Goal: Task Accomplishment & Management: Complete application form

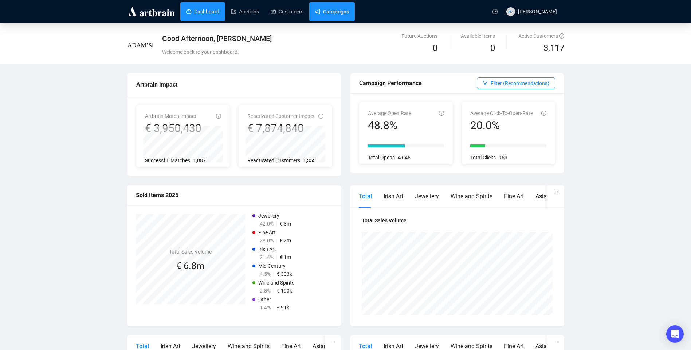
click at [333, 9] on link "Campaigns" at bounding box center [332, 11] width 34 height 19
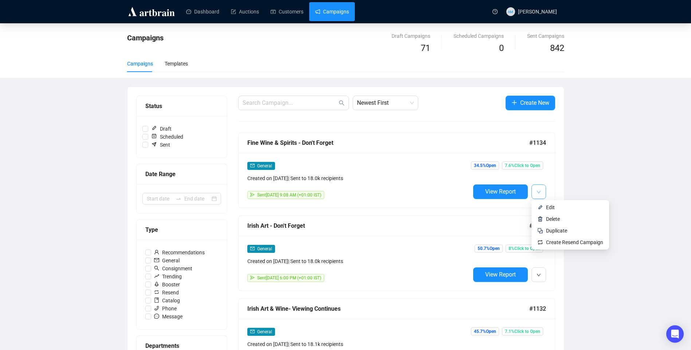
click at [539, 192] on icon "down" at bounding box center [538, 192] width 4 height 4
click at [409, 245] on div "General" at bounding box center [358, 249] width 223 height 8
click at [540, 190] on icon "down" at bounding box center [538, 192] width 4 height 4
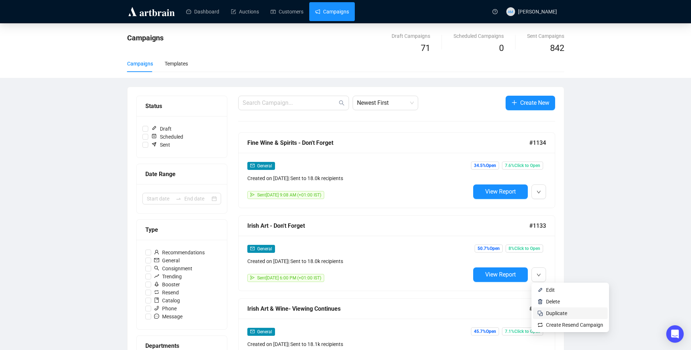
click at [555, 314] on span "Duplicate" at bounding box center [556, 314] width 21 height 6
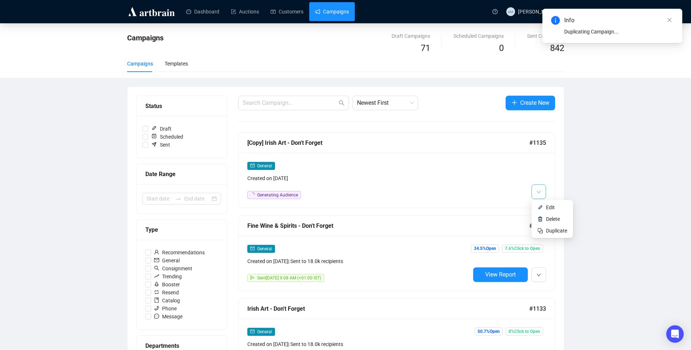
click at [535, 196] on button "button" at bounding box center [538, 192] width 15 height 15
click at [551, 209] on span "Edit" at bounding box center [550, 208] width 9 height 6
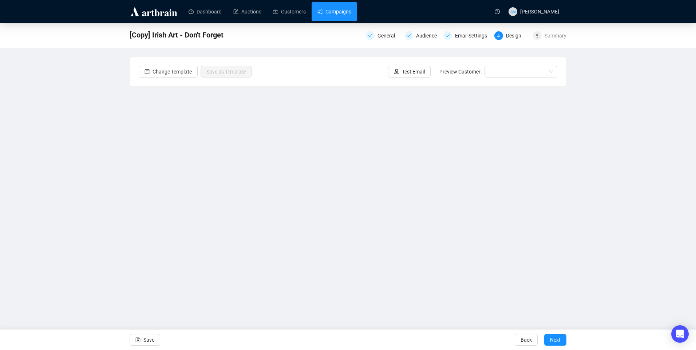
click at [338, 9] on link "Campaigns" at bounding box center [335, 11] width 34 height 19
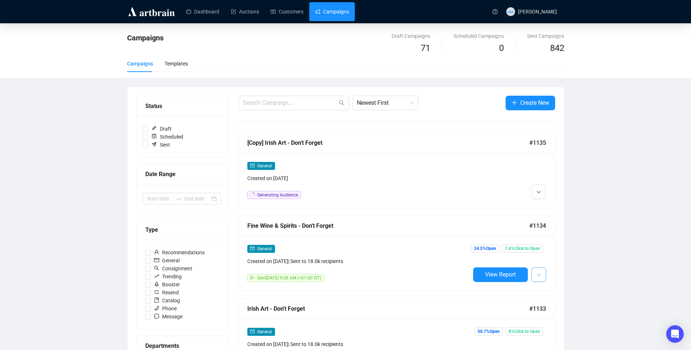
click at [541, 277] on button "button" at bounding box center [538, 275] width 15 height 15
click at [551, 312] on span "Duplicate" at bounding box center [556, 314] width 21 height 6
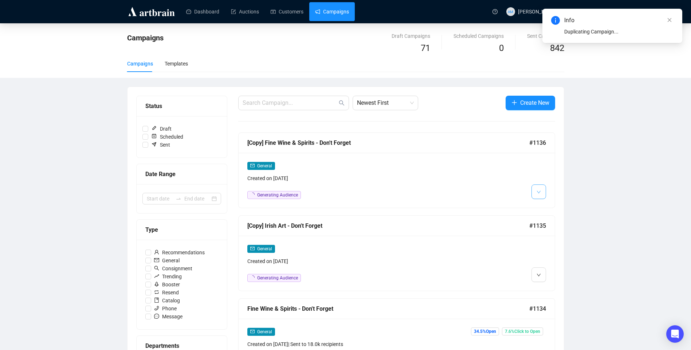
click at [534, 195] on button "button" at bounding box center [538, 192] width 15 height 15
click at [545, 210] on li "Edit" at bounding box center [552, 208] width 39 height 12
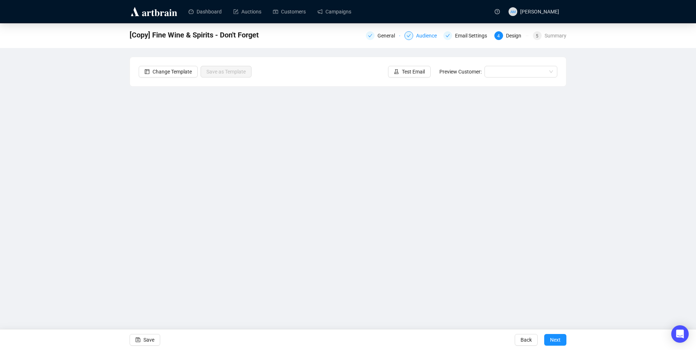
click at [417, 35] on div "Audience" at bounding box center [428, 35] width 25 height 9
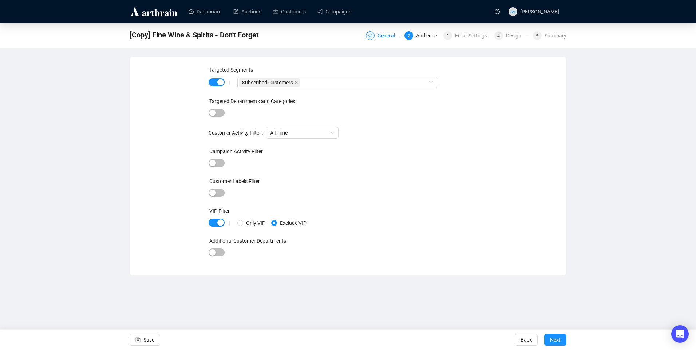
click at [389, 39] on div "General" at bounding box center [389, 35] width 22 height 9
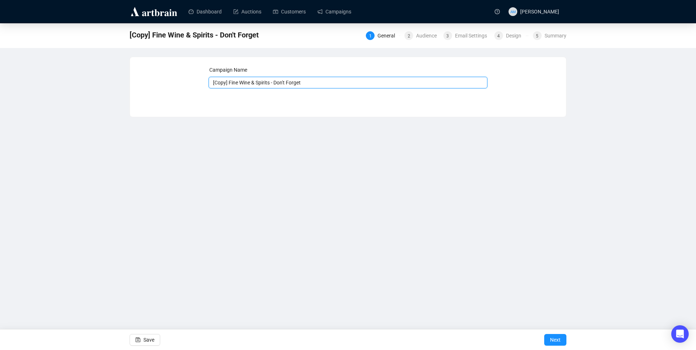
drag, startPoint x: 324, startPoint y: 85, endPoint x: 162, endPoint y: 80, distance: 162.9
click at [162, 80] on div "Campaign Name [Copy] Fine Wine & Spirits - Don't Forget Save Next" at bounding box center [348, 81] width 419 height 31
type input "Missed Auctions"
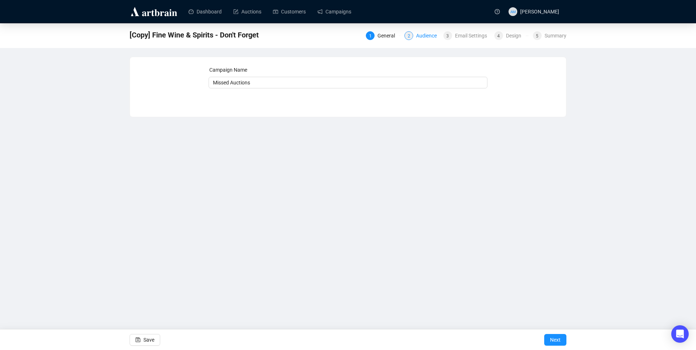
click at [424, 35] on div "Audience" at bounding box center [428, 35] width 25 height 9
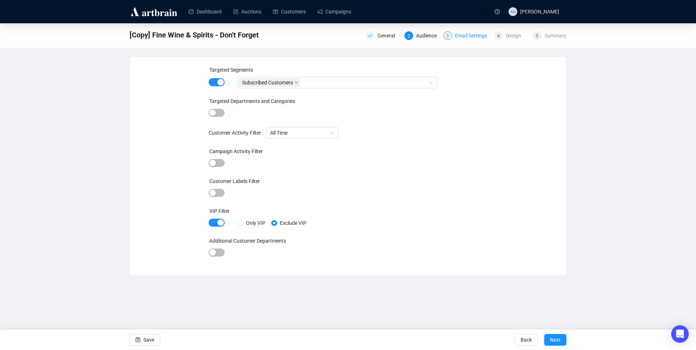
click at [472, 38] on div "Email Settings" at bounding box center [473, 35] width 36 height 9
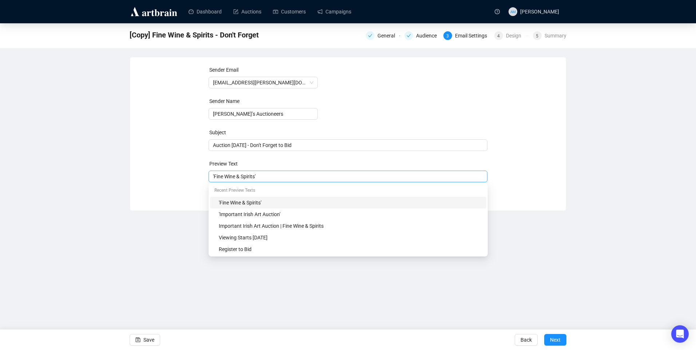
click at [212, 176] on div "'Fine Wine & Spirits'" at bounding box center [348, 177] width 279 height 12
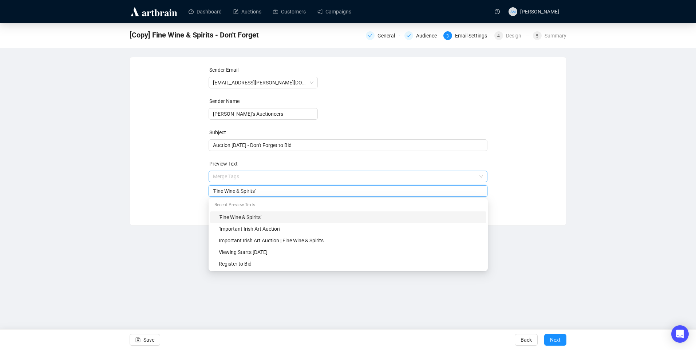
click at [263, 176] on input "search" at bounding box center [345, 176] width 264 height 11
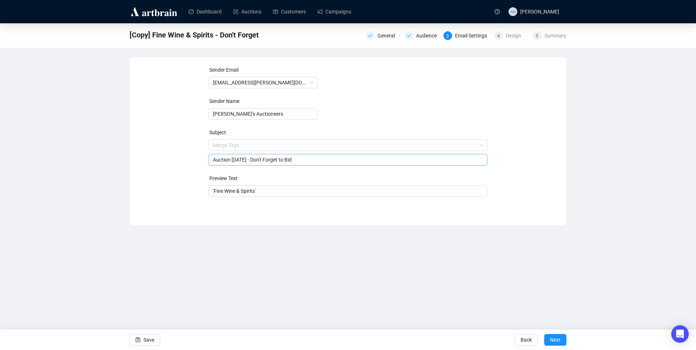
click at [247, 146] on span "Merge Tags Auction Today - Don't Forget to Bid" at bounding box center [348, 152] width 279 height 20
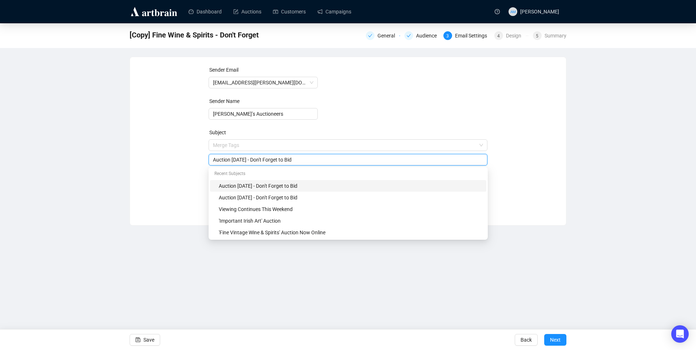
drag, startPoint x: 322, startPoint y: 162, endPoint x: 158, endPoint y: 162, distance: 164.2
click at [158, 162] on div "Sender Email info@adams.ie Sender Name Adam’s Auctioneers Subject Merge Tags Au…" at bounding box center [348, 136] width 419 height 140
type input "m"
type input "Missed This Weeks Auctions? - Last Chance to Bid"
click at [346, 112] on form "Sender Email info@adams.ie Sender Name Adam’s Auctioneers Subject Merge Tags Mi…" at bounding box center [348, 131] width 279 height 131
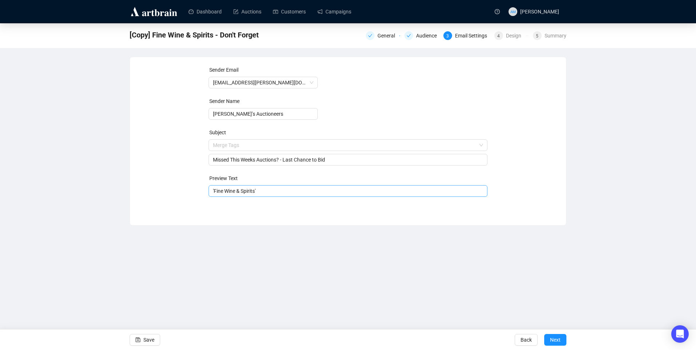
click at [212, 192] on div "'Fine Wine & Spirits'" at bounding box center [348, 191] width 279 height 12
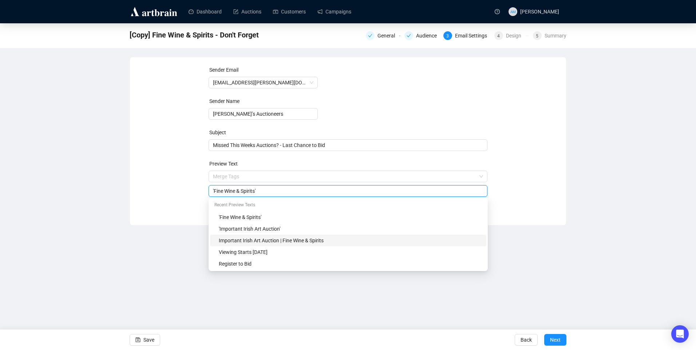
click at [291, 240] on div "Important Irish Art Auction | Fine Wine & Spirits" at bounding box center [350, 241] width 263 height 8
type input "Important Irish Art Auction | Fine Wine & Spirits"
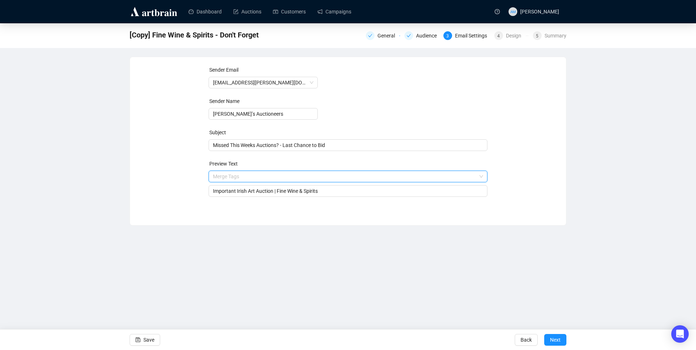
click at [393, 173] on input "search" at bounding box center [345, 176] width 264 height 11
click at [396, 165] on div "Preview Text" at bounding box center [348, 164] width 279 height 8
click at [556, 334] on span "Next" at bounding box center [555, 340] width 11 height 20
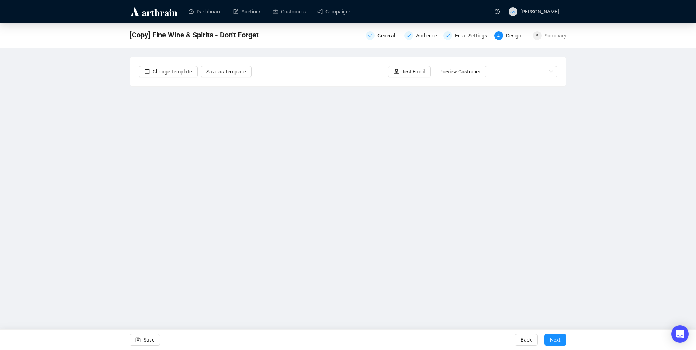
click at [95, 140] on div "[Copy] Fine Wine & Spirits - Don't Forget General Audience Email Settings 4 Des…" at bounding box center [348, 163] width 696 height 280
drag, startPoint x: 150, startPoint y: 339, endPoint x: 247, endPoint y: 289, distance: 109.6
click at [150, 339] on span "Save" at bounding box center [148, 340] width 11 height 20
click at [423, 34] on div "Audience" at bounding box center [428, 35] width 25 height 9
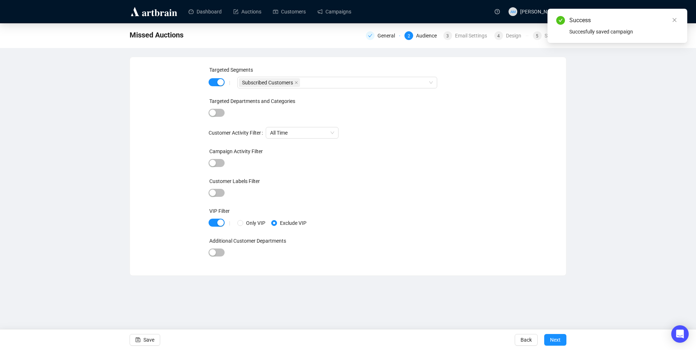
click at [477, 41] on div "Missed Auctions General 2 Audience 3 Email Settings 4 Design 5 Summary" at bounding box center [348, 35] width 437 height 15
click at [475, 34] on div "Email Settings" at bounding box center [473, 35] width 36 height 9
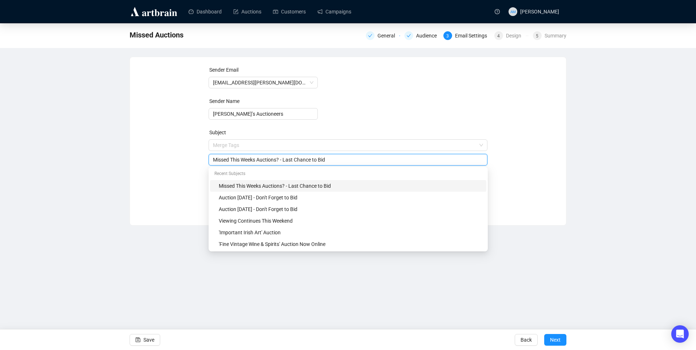
drag, startPoint x: 282, startPoint y: 145, endPoint x: 355, endPoint y: 152, distance: 73.2
click at [355, 152] on div "Merge Tags Missed This Weeks Auctions? - Last Chance to Bid" at bounding box center [348, 152] width 279 height 26
type input "Missed This Weeks Auctions?"
click at [191, 155] on div "Sender Email info@adams.ie Sender Name Adam’s Auctioneers Subject Merge Tags Mi…" at bounding box center [348, 136] width 419 height 140
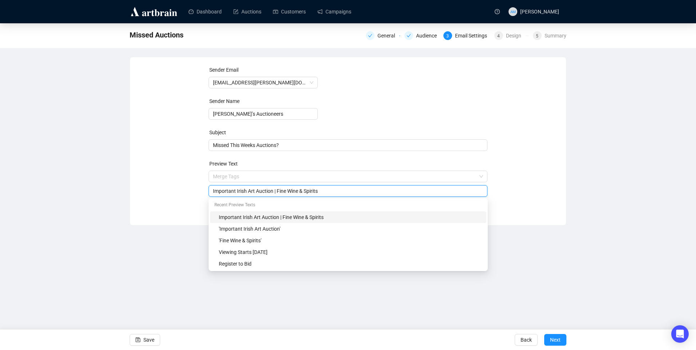
drag, startPoint x: 277, startPoint y: 189, endPoint x: 212, endPoint y: 189, distance: 65.6
click at [209, 189] on div "Important Irish Art Auction | Fine Wine & Spirits" at bounding box center [348, 191] width 279 height 12
paste input "Last Chance to Bid"
type input "Last Chance to Bid"
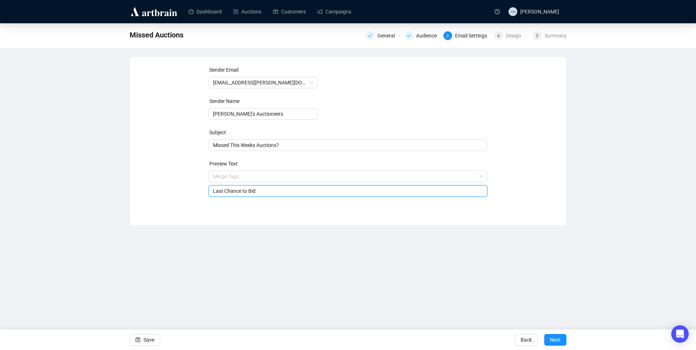
click at [166, 198] on div "Sender Email info@adams.ie Sender Name Adam’s Auctioneers Subject Missed This W…" at bounding box center [348, 136] width 419 height 140
click at [513, 35] on div "Design" at bounding box center [516, 35] width 20 height 9
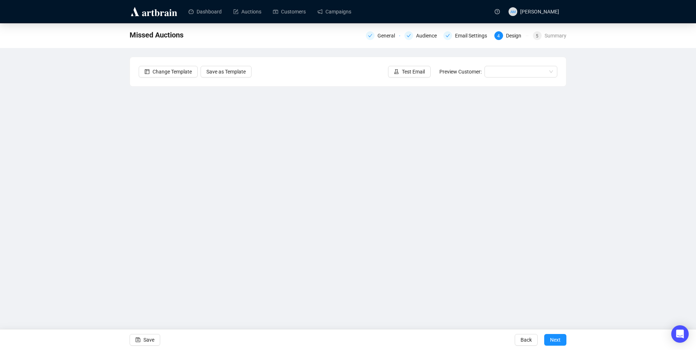
click at [652, 149] on div "Missed Auctions General Audience Email Settings 4 Design 5 Summary Change Templ…" at bounding box center [348, 163] width 696 height 280
drag, startPoint x: 150, startPoint y: 339, endPoint x: 172, endPoint y: 331, distance: 23.0
click at [150, 339] on span "Save" at bounding box center [148, 340] width 11 height 20
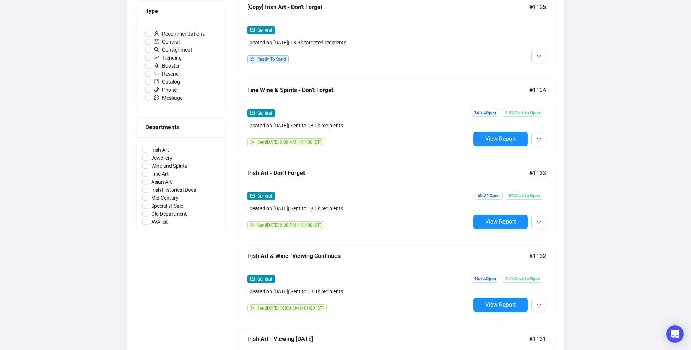
scroll to position [219, 0]
click at [540, 304] on icon "down" at bounding box center [538, 306] width 4 height 4
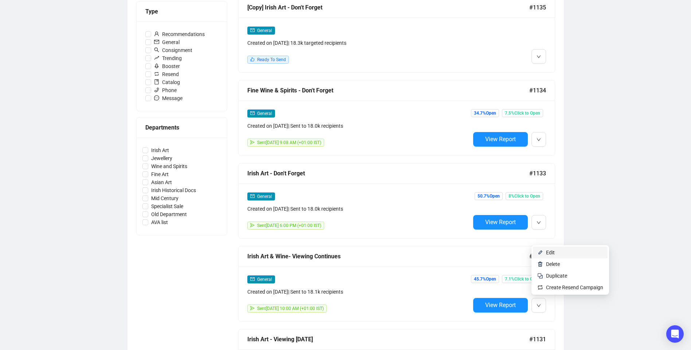
click at [574, 253] on span "Edit" at bounding box center [574, 253] width 57 height 8
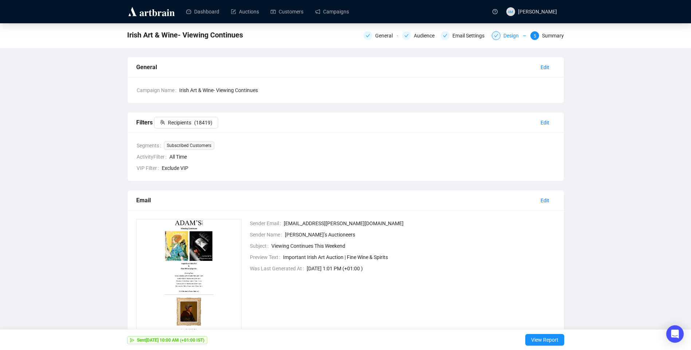
click at [515, 34] on div "Design" at bounding box center [513, 35] width 20 height 9
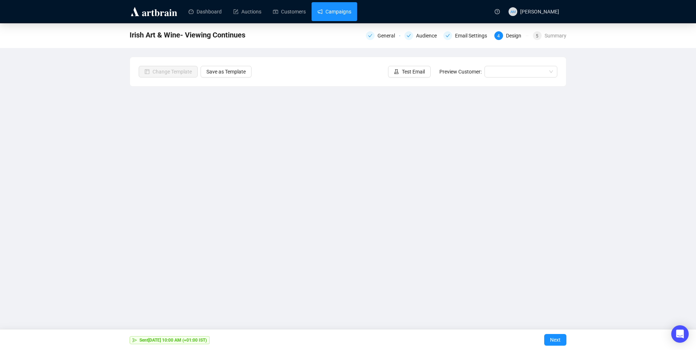
click at [330, 12] on link "Campaigns" at bounding box center [335, 11] width 34 height 19
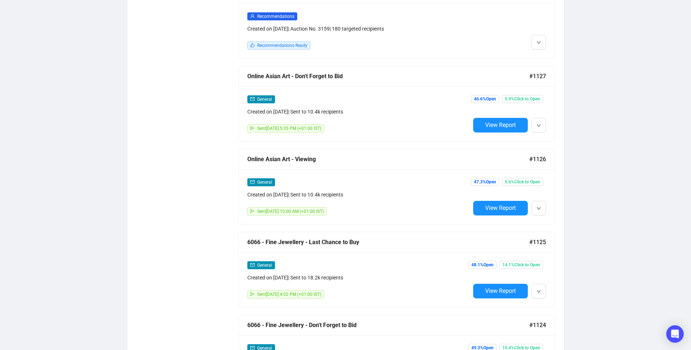
scroll to position [872, 0]
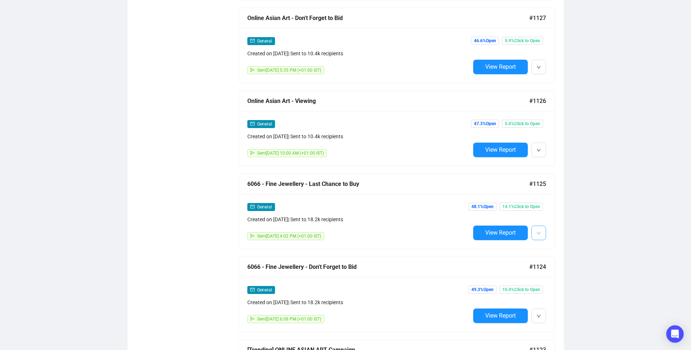
click at [535, 229] on button "button" at bounding box center [538, 233] width 15 height 15
click at [540, 241] on li "Edit" at bounding box center [570, 245] width 75 height 12
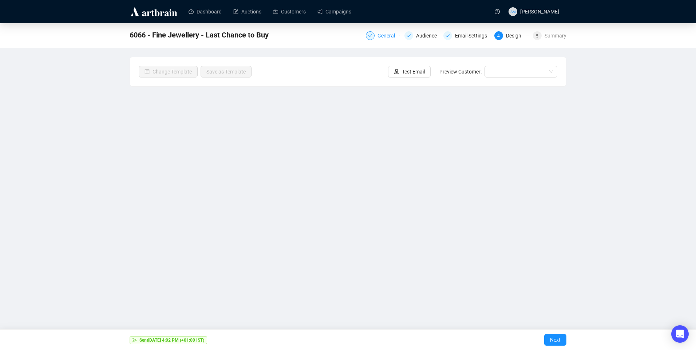
click at [387, 37] on div "General" at bounding box center [389, 35] width 22 height 9
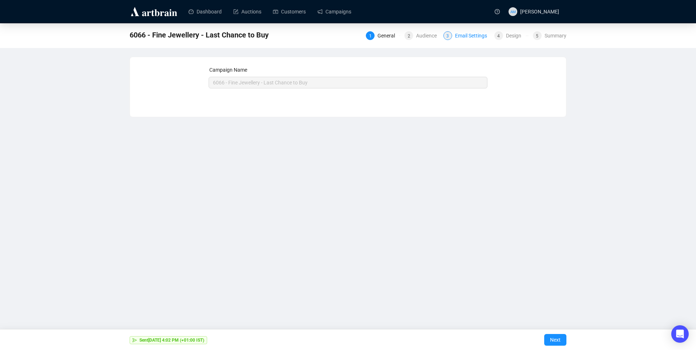
click at [471, 35] on div "Email Settings" at bounding box center [473, 35] width 36 height 9
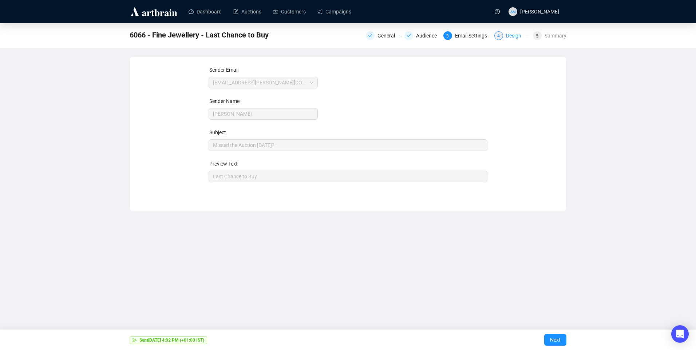
click at [511, 38] on div "Design" at bounding box center [516, 35] width 20 height 9
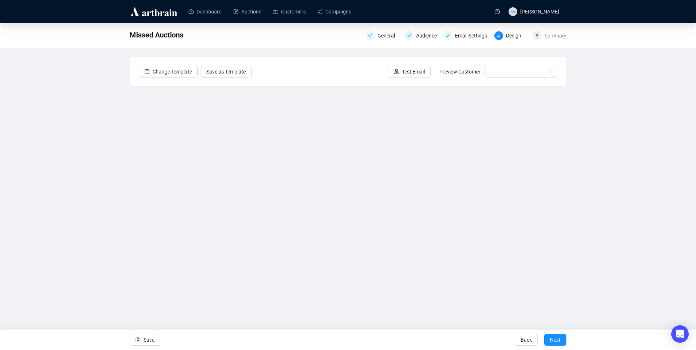
click at [592, 173] on div "Missed Auctions General Audience Email Settings 4 Design 5 Summary Change Templ…" at bounding box center [348, 163] width 696 height 280
click at [626, 146] on div "Missed Auctions General Audience Email Settings 4 Design 5 Summary Change Templ…" at bounding box center [348, 163] width 696 height 280
click at [646, 204] on div "Missed Auctions General Audience Email Settings 4 Design 5 Summary Change Templ…" at bounding box center [348, 163] width 696 height 280
click at [152, 340] on span "Save" at bounding box center [148, 340] width 11 height 20
click at [150, 338] on span "Save" at bounding box center [148, 340] width 11 height 20
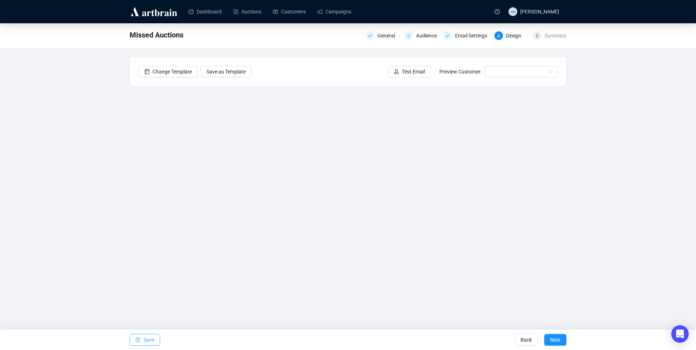
click at [156, 342] on button "Save" at bounding box center [145, 340] width 31 height 12
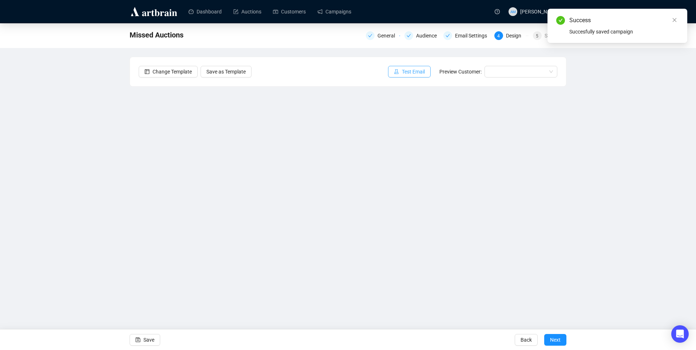
click at [413, 73] on span "Test Email" at bounding box center [413, 72] width 23 height 8
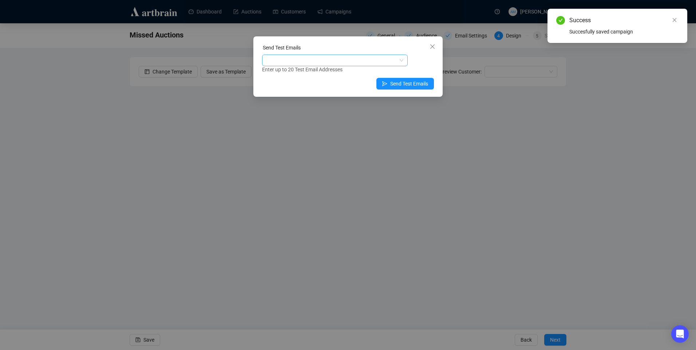
click at [338, 58] on div at bounding box center [331, 60] width 135 height 10
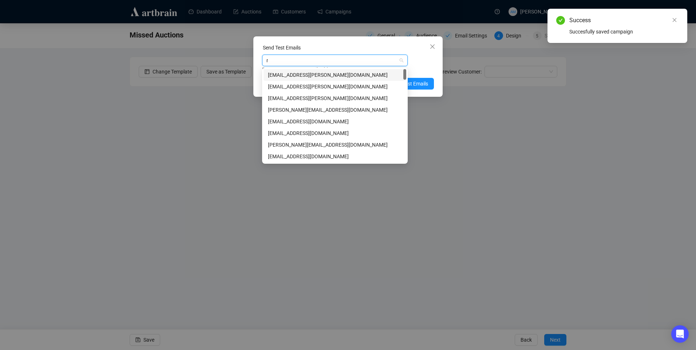
type input "ni"
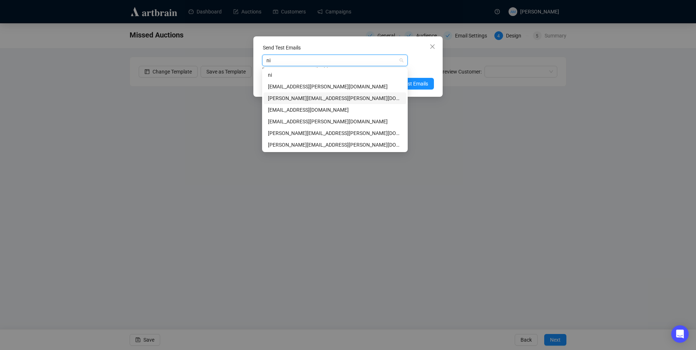
click at [291, 99] on div "nicholas@adams.ie" at bounding box center [335, 98] width 134 height 8
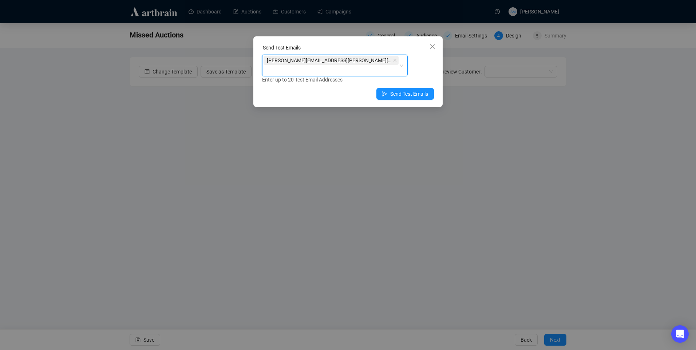
click at [328, 61] on div "nicholas@adams.ie" at bounding box center [331, 65] width 135 height 20
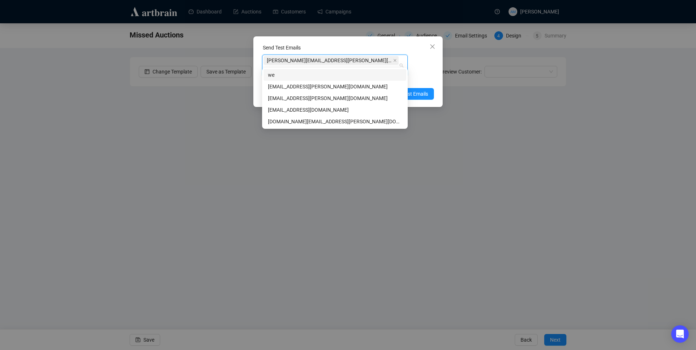
type input "wer"
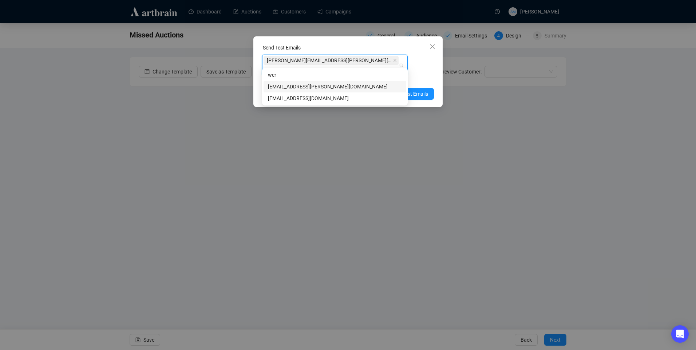
click at [291, 82] on div "weronika@adams.ie" at bounding box center [335, 87] width 143 height 12
type input "info"
click at [357, 91] on div "[EMAIL_ADDRESS][PERSON_NAME][DOMAIN_NAME]" at bounding box center [335, 87] width 143 height 12
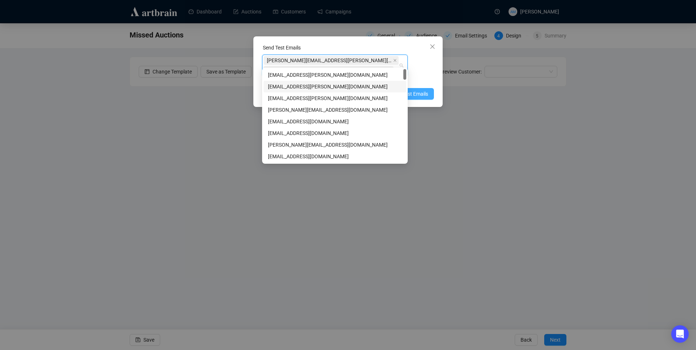
click at [426, 90] on span "Send Test Emails" at bounding box center [409, 94] width 38 height 8
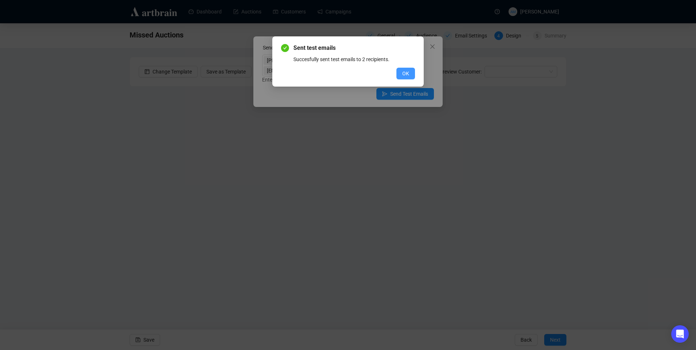
click at [406, 74] on span "OK" at bounding box center [405, 74] width 7 height 8
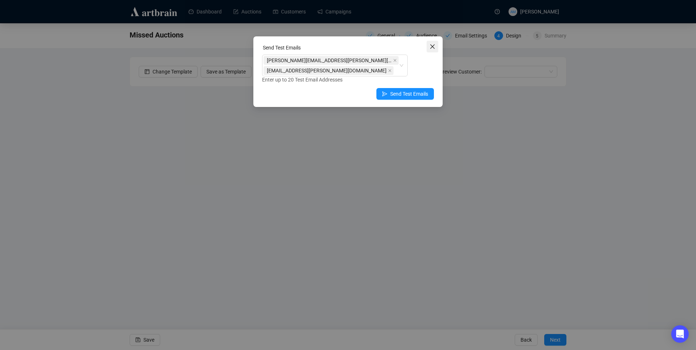
click at [433, 48] on icon "close" at bounding box center [433, 47] width 6 height 6
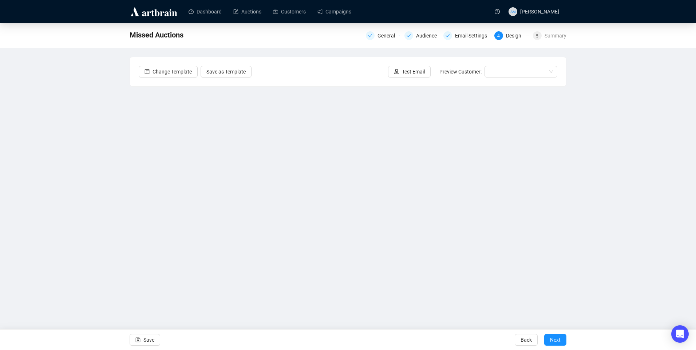
click at [338, 73] on div "Change Template Save as Template Test Email Preview Customer:" at bounding box center [348, 71] width 436 height 29
drag, startPoint x: 338, startPoint y: 73, endPoint x: 433, endPoint y: 60, distance: 95.5
click at [433, 60] on div "Change Template Save as Template Test Email Preview Customer:" at bounding box center [348, 71] width 436 height 29
click at [409, 70] on span "Test Email" at bounding box center [413, 72] width 23 height 8
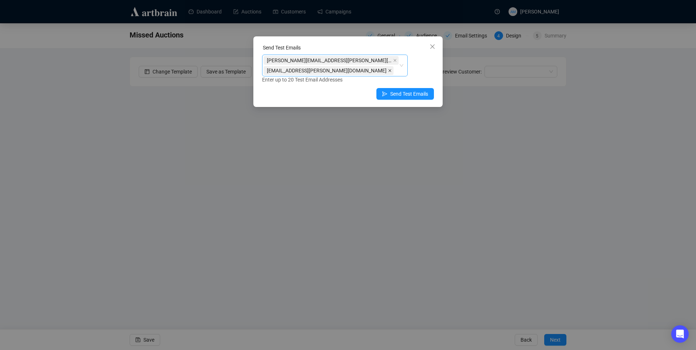
click at [388, 67] on span at bounding box center [390, 71] width 4 height 8
click at [393, 61] on icon "close" at bounding box center [395, 61] width 4 height 4
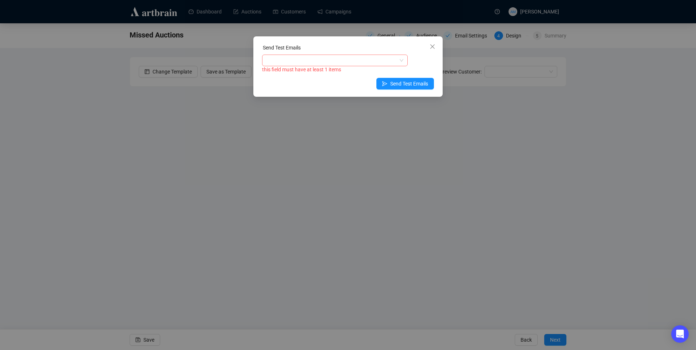
click at [298, 56] on div at bounding box center [331, 60] width 135 height 10
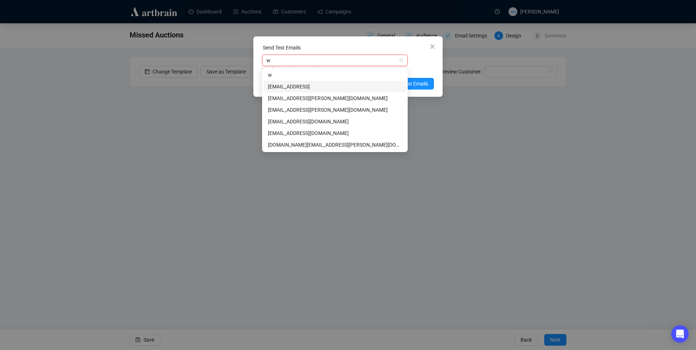
type input "we"
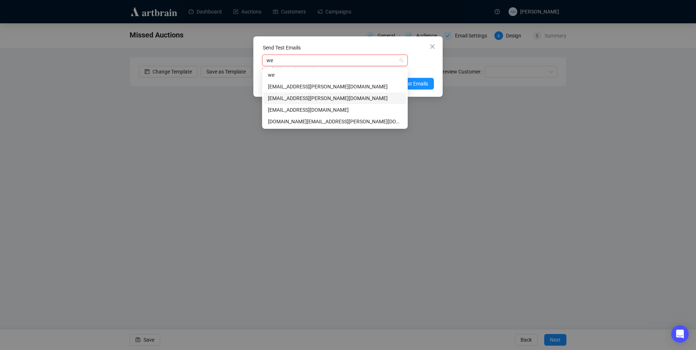
click at [296, 96] on div "weronika@adams.ie" at bounding box center [335, 98] width 134 height 8
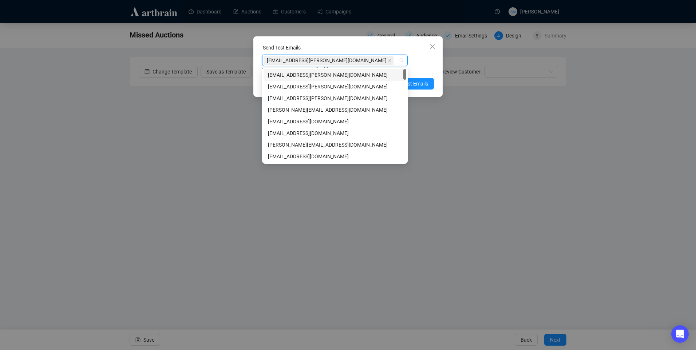
click at [414, 67] on div "Enter up to 20 Test Email Addresses" at bounding box center [348, 70] width 172 height 8
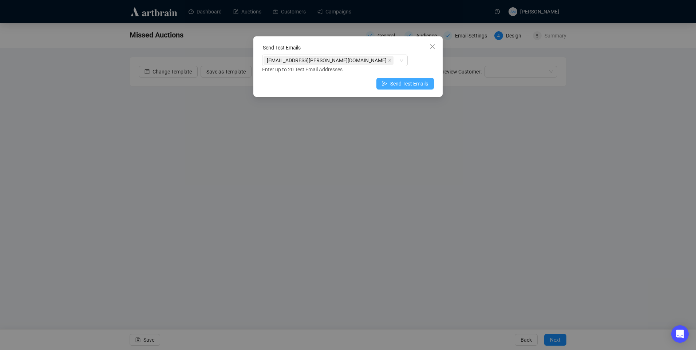
click at [395, 84] on span "Send Test Emails" at bounding box center [409, 84] width 38 height 8
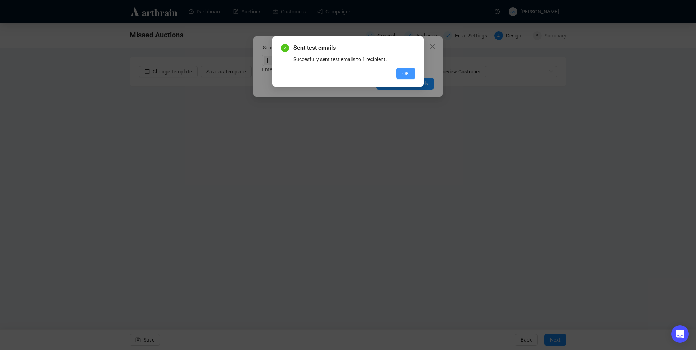
click at [405, 72] on span "OK" at bounding box center [405, 74] width 7 height 8
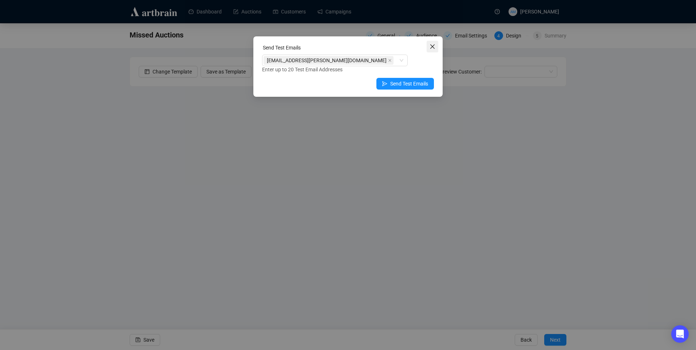
click at [436, 42] on button "Close" at bounding box center [433, 47] width 12 height 12
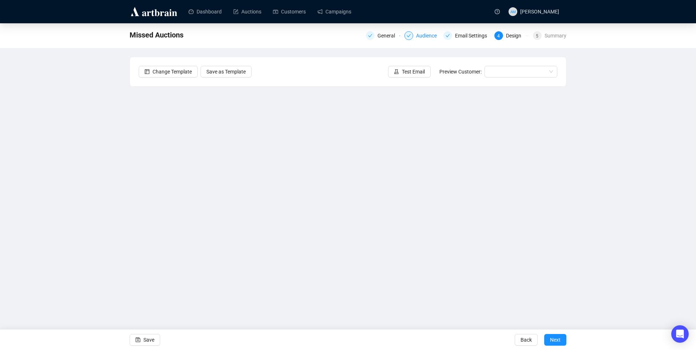
click at [421, 34] on div "Audience" at bounding box center [428, 35] width 25 height 9
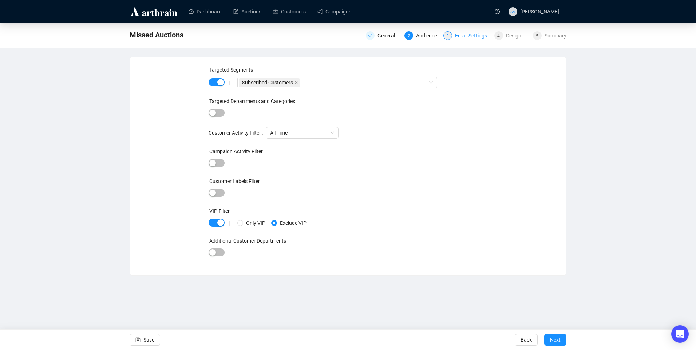
click at [463, 35] on div "Email Settings" at bounding box center [473, 35] width 36 height 9
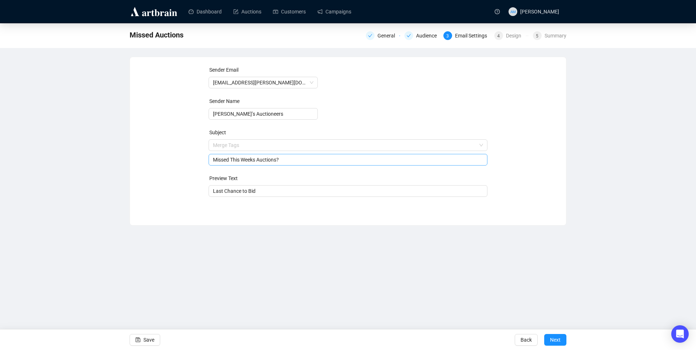
click at [254, 147] on span "Merge Tags Missed This Weeks Auctions?" at bounding box center [348, 152] width 279 height 20
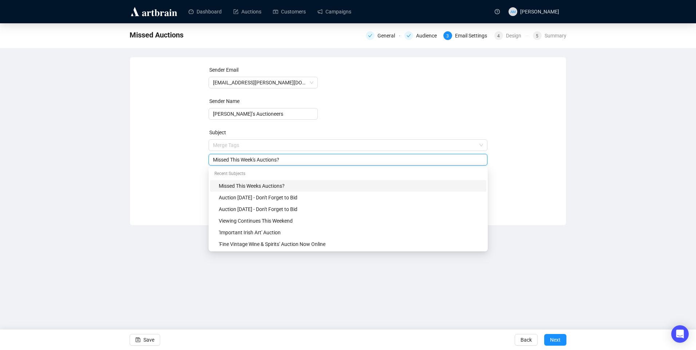
drag, startPoint x: 281, startPoint y: 159, endPoint x: 212, endPoint y: 162, distance: 69.6
click at [212, 162] on div "Missed This Week's Auctions?" at bounding box center [348, 160] width 279 height 12
type input "Missed This Week's Auctions?"
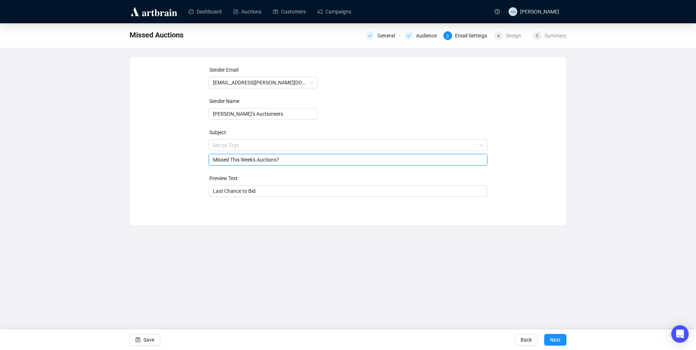
click at [340, 158] on input "Missed This Week's Auctions?" at bounding box center [348, 160] width 271 height 8
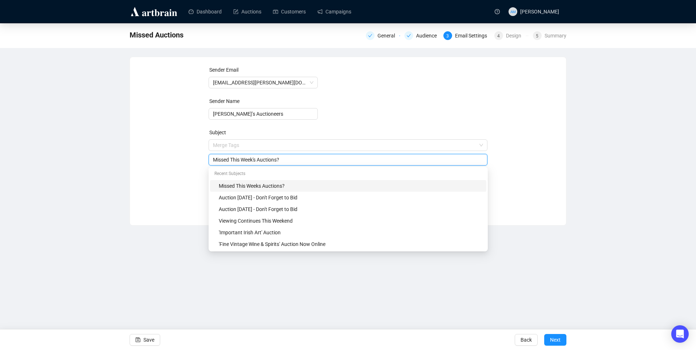
click at [432, 120] on form "Sender Email info@adams.ie Sender Name Adam’s Auctioneers Subject Merge Tags Mi…" at bounding box center [348, 131] width 279 height 131
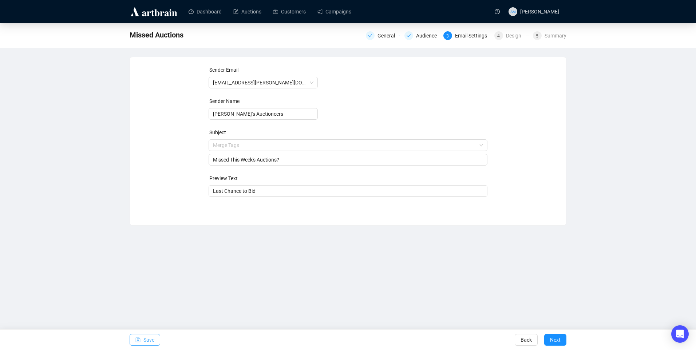
click at [150, 338] on span "Save" at bounding box center [148, 340] width 11 height 20
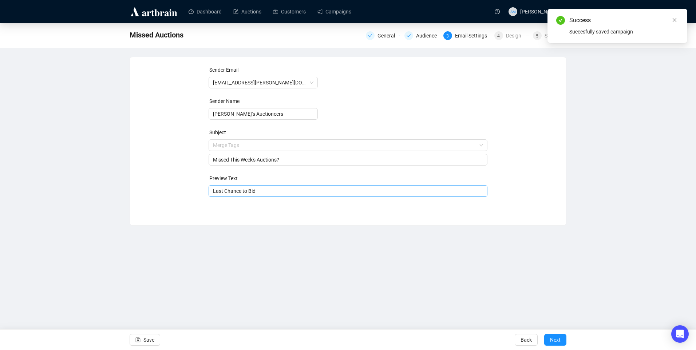
drag, startPoint x: 248, startPoint y: 195, endPoint x: 271, endPoint y: 194, distance: 22.3
click at [270, 194] on span "Last Chance to Bid" at bounding box center [348, 191] width 271 height 8
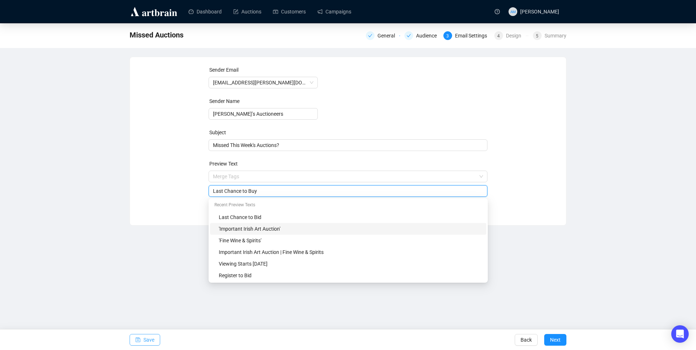
type input "Last Chance to Buy"
click at [149, 341] on span "Save" at bounding box center [148, 340] width 11 height 20
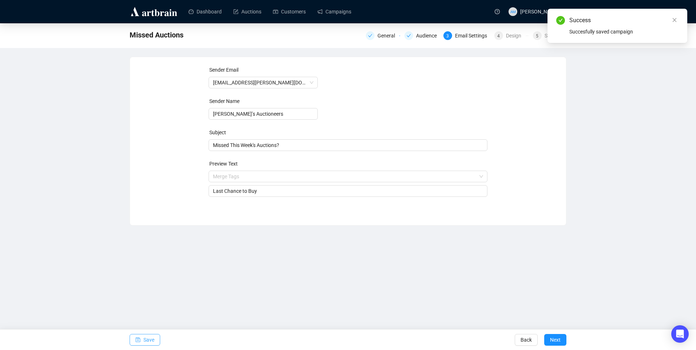
click at [148, 338] on span "Save" at bounding box center [148, 340] width 11 height 20
click at [512, 36] on div "Design" at bounding box center [516, 35] width 20 height 9
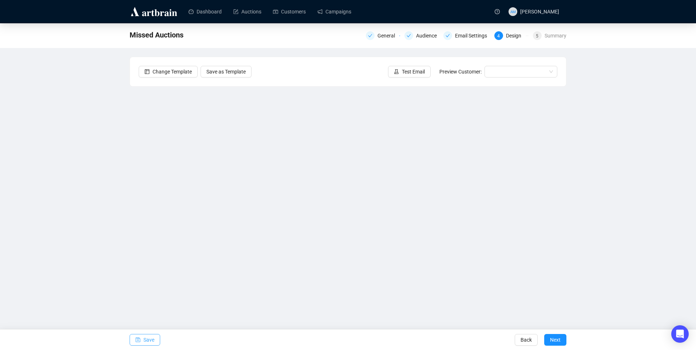
click at [146, 338] on span "Save" at bounding box center [148, 340] width 11 height 20
click at [413, 70] on span "Test Email" at bounding box center [413, 72] width 23 height 8
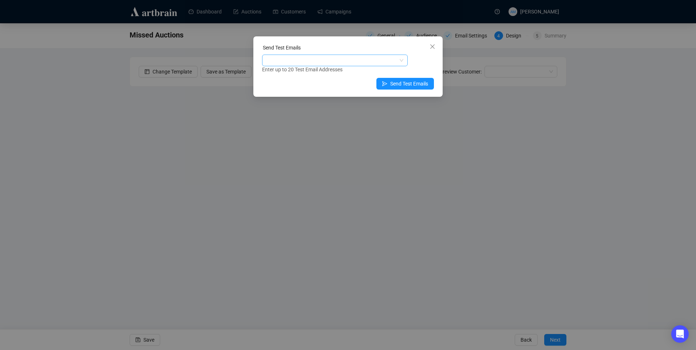
click at [386, 61] on div at bounding box center [331, 60] width 135 height 10
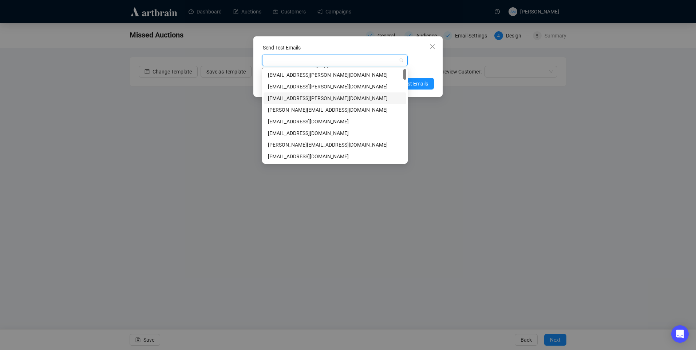
type input "w"
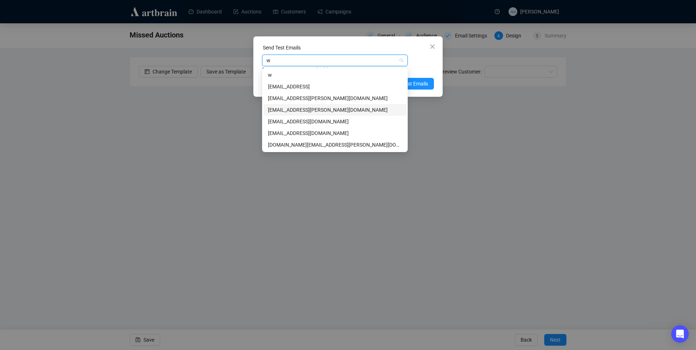
click at [317, 108] on div "weronika@adams.ie" at bounding box center [335, 110] width 134 height 8
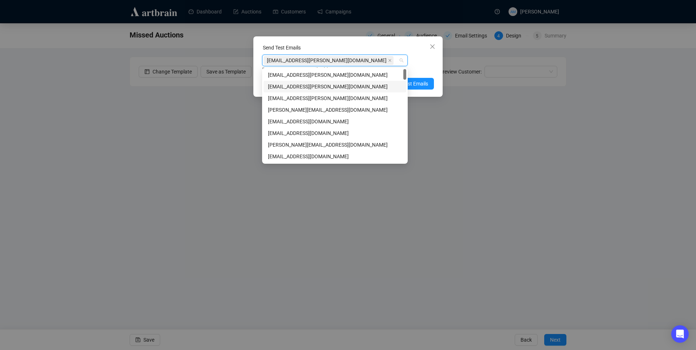
click at [418, 60] on div "weronika@adams.ie Enter up to 20 Test Email Addresses" at bounding box center [348, 64] width 172 height 19
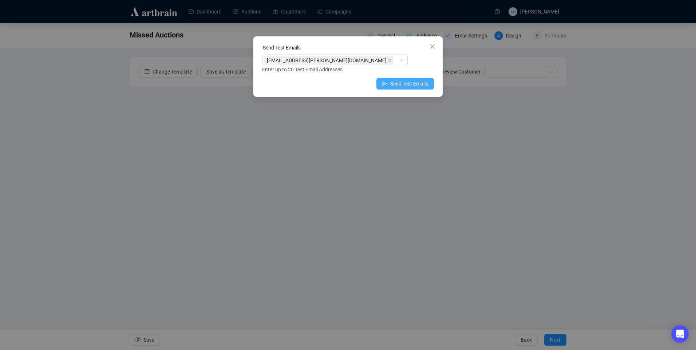
click at [416, 83] on span "Send Test Emails" at bounding box center [409, 84] width 38 height 8
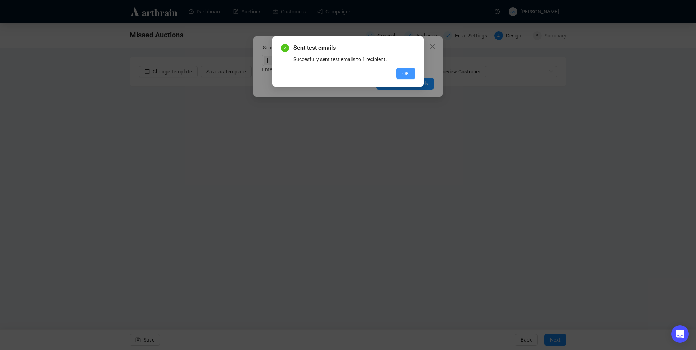
click at [410, 72] on button "OK" at bounding box center [406, 74] width 19 height 12
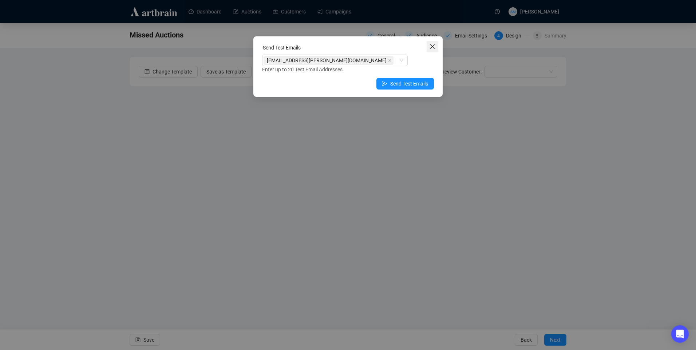
click at [432, 50] on button "Close" at bounding box center [433, 47] width 12 height 12
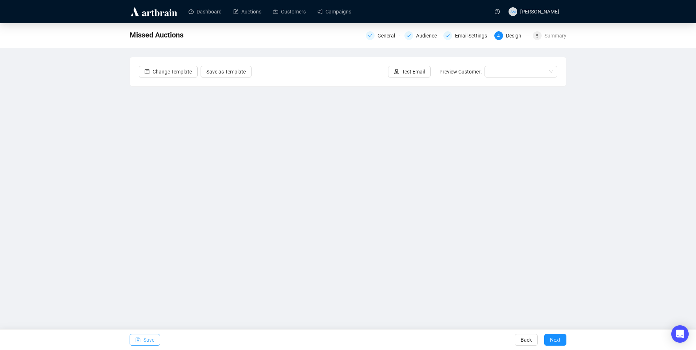
click at [152, 342] on span "Save" at bounding box center [148, 340] width 11 height 20
click at [153, 339] on span "Save" at bounding box center [148, 340] width 11 height 20
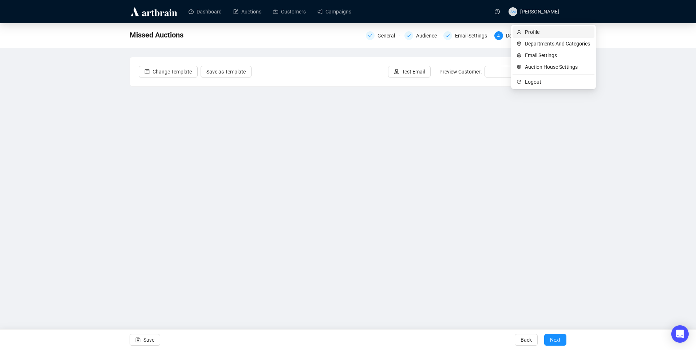
click at [551, 31] on span "Profile" at bounding box center [557, 32] width 65 height 8
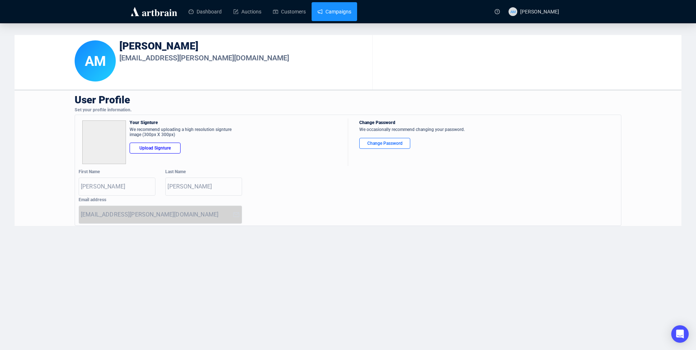
click at [334, 16] on link "Campaigns" at bounding box center [335, 11] width 34 height 19
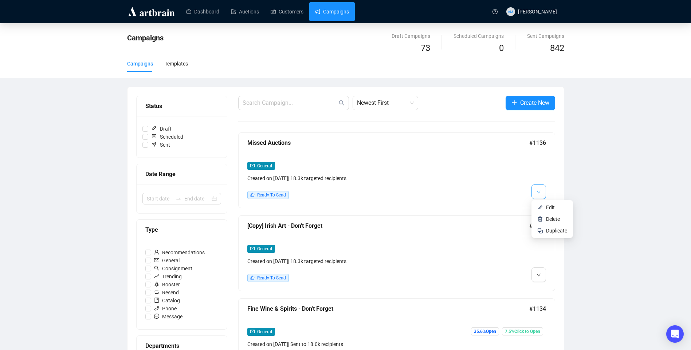
click at [540, 192] on icon "down" at bounding box center [538, 192] width 4 height 4
click at [549, 204] on span "Edit" at bounding box center [556, 208] width 21 height 8
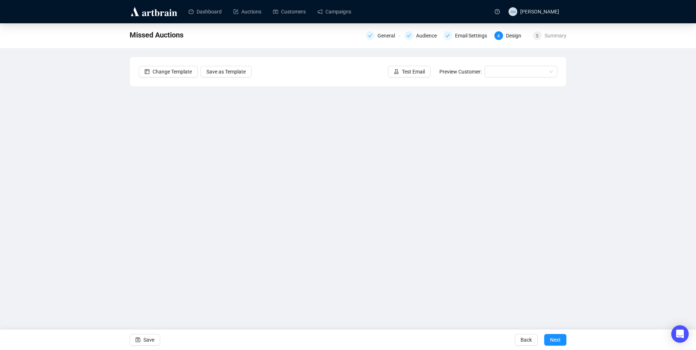
click at [55, 173] on div "Missed Auctions General Audience Email Settings 4 Design 5 Summary Change Templ…" at bounding box center [348, 163] width 696 height 280
click at [551, 36] on div "Summary" at bounding box center [556, 35] width 22 height 9
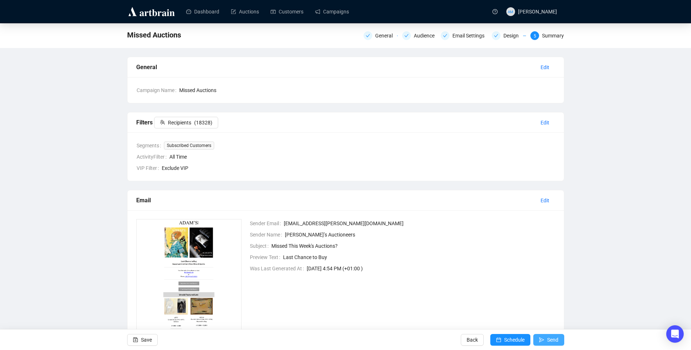
click at [556, 340] on span "Send" at bounding box center [552, 340] width 11 height 20
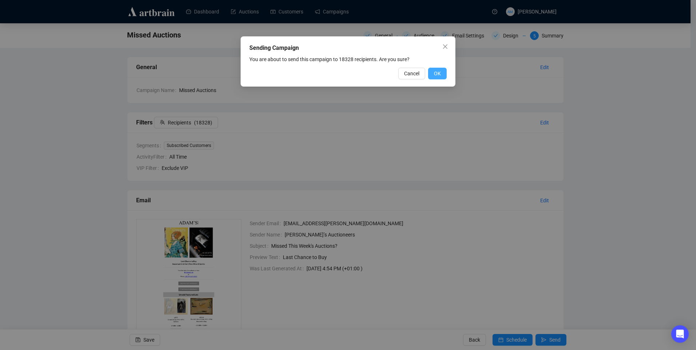
click at [435, 74] on span "OK" at bounding box center [437, 74] width 7 height 8
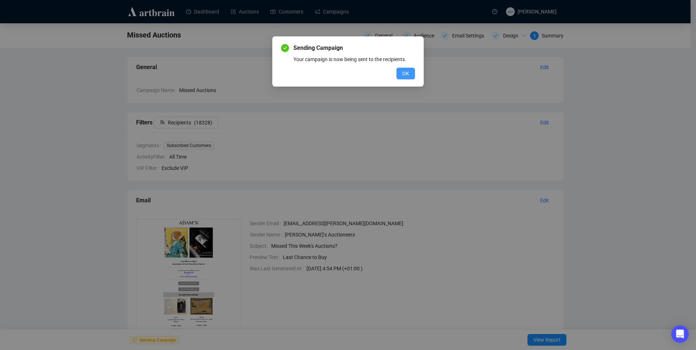
click at [412, 70] on button "OK" at bounding box center [406, 74] width 19 height 12
